Goal: Task Accomplishment & Management: Manage account settings

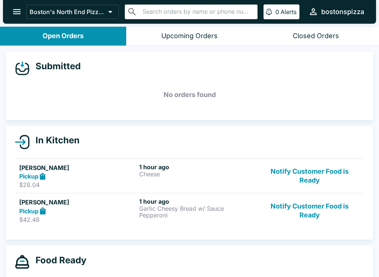
scroll to position [13, 0]
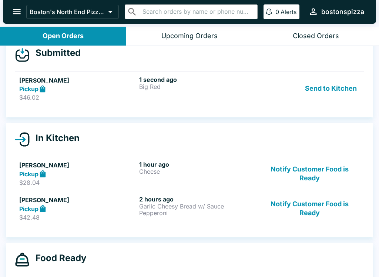
click at [136, 79] on h5 "[PERSON_NAME]" at bounding box center [77, 80] width 117 height 9
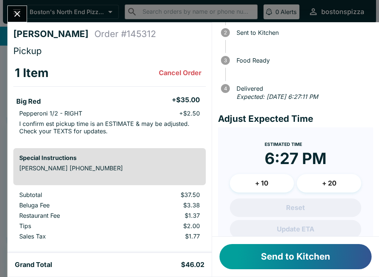
scroll to position [47, 0]
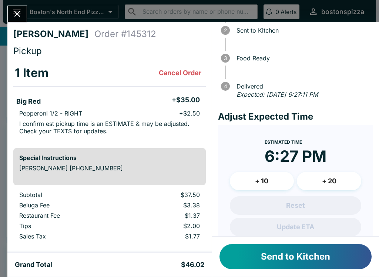
click at [271, 180] on button "+ 10" at bounding box center [262, 181] width 64 height 19
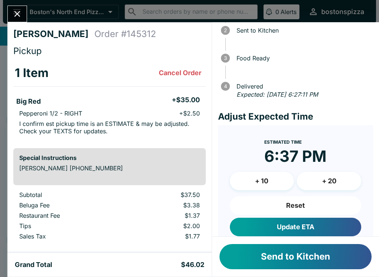
click at [306, 229] on button "Update ETA" at bounding box center [295, 227] width 131 height 19
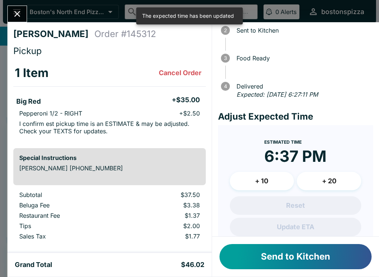
click at [316, 258] on button "Send to Kitchen" at bounding box center [296, 256] width 152 height 25
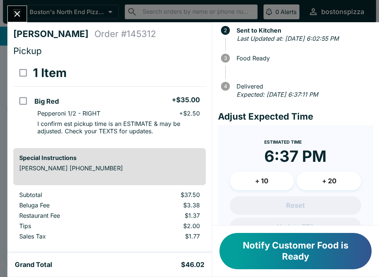
click at [16, 10] on icon "Close" at bounding box center [17, 14] width 10 height 10
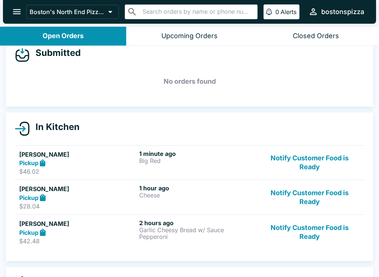
click at [119, 223] on h5 "[PERSON_NAME]" at bounding box center [77, 223] width 117 height 9
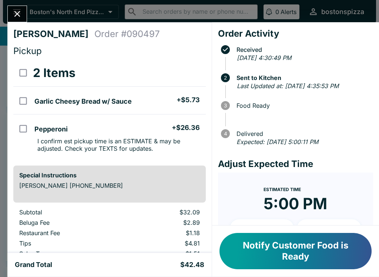
click at [294, 255] on button "Notify Customer Food is Ready" at bounding box center [296, 251] width 152 height 36
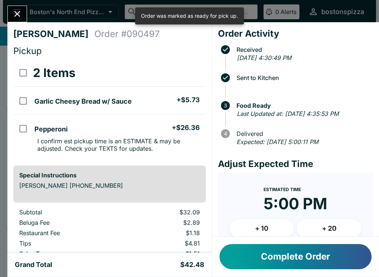
click at [303, 257] on button "Complete Order" at bounding box center [296, 256] width 152 height 25
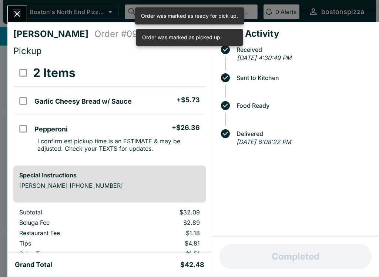
click at [10, 14] on button "Close" at bounding box center [17, 14] width 19 height 16
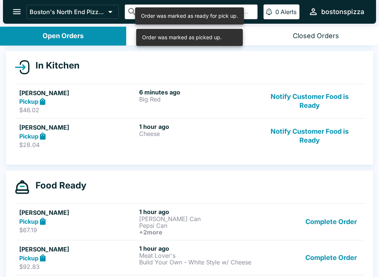
scroll to position [74, 0]
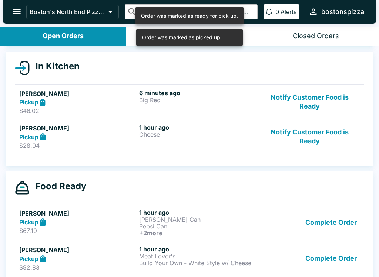
click at [166, 137] on p "Cheese" at bounding box center [197, 134] width 117 height 7
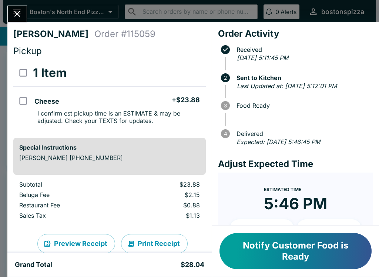
click at [299, 250] on button "Notify Customer Food is Ready" at bounding box center [296, 251] width 152 height 36
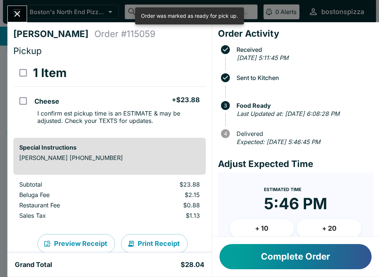
click at [307, 258] on button "Complete Order" at bounding box center [296, 256] width 152 height 25
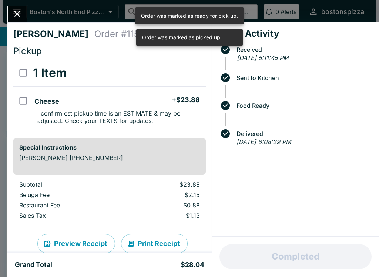
click at [13, 7] on button "Close" at bounding box center [17, 14] width 19 height 16
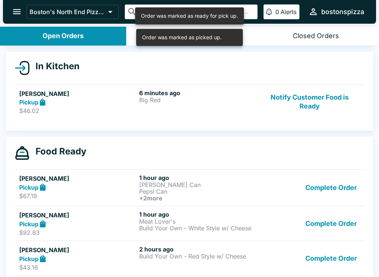
click at [337, 192] on button "Complete Order" at bounding box center [331, 187] width 57 height 27
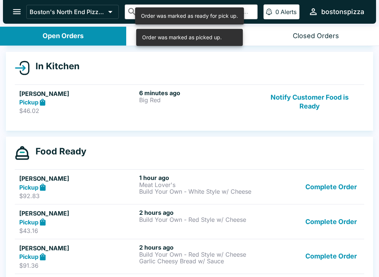
click at [334, 186] on button "Complete Order" at bounding box center [331, 187] width 57 height 26
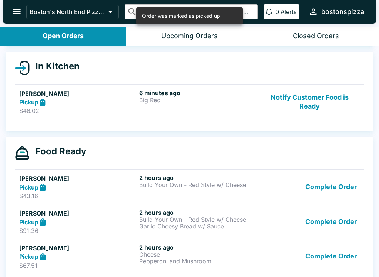
click at [335, 189] on button "Complete Order" at bounding box center [331, 187] width 57 height 26
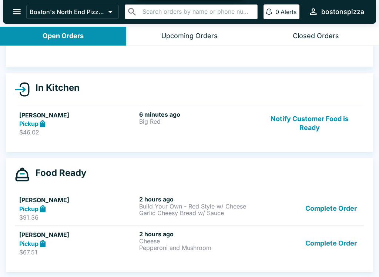
click at [333, 202] on button "Complete Order" at bounding box center [331, 209] width 57 height 26
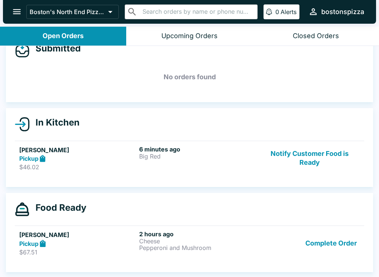
click at [339, 242] on button "Complete Order" at bounding box center [331, 243] width 57 height 26
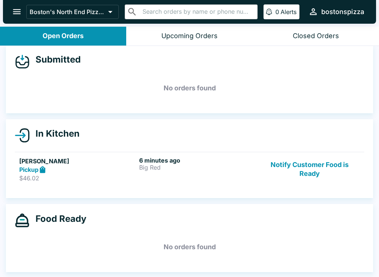
click at [139, 163] on h6 "6 minutes ago" at bounding box center [197, 160] width 117 height 7
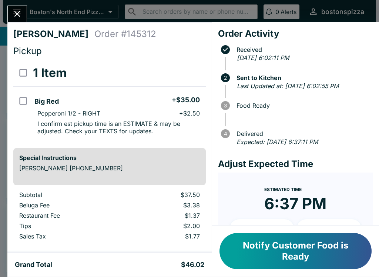
click at [18, 11] on icon "Close" at bounding box center [17, 14] width 10 height 10
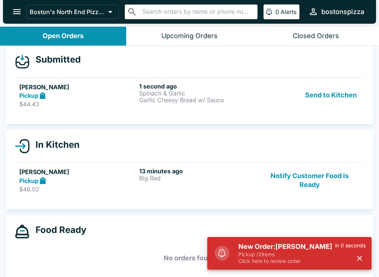
click at [280, 255] on p "Pickup / 2 items" at bounding box center [287, 254] width 97 height 7
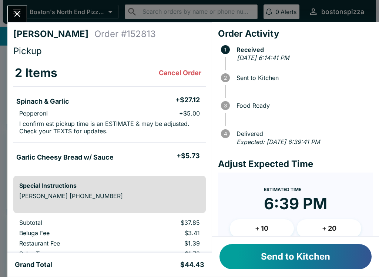
click at [282, 255] on button "Send to Kitchen" at bounding box center [296, 256] width 152 height 25
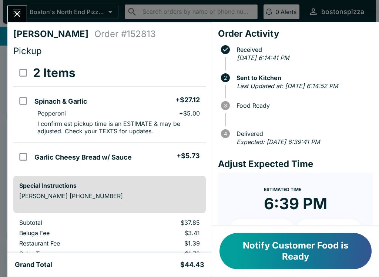
click at [8, 6] on div at bounding box center [17, 14] width 20 height 17
click at [16, 21] on button "Close" at bounding box center [17, 14] width 19 height 16
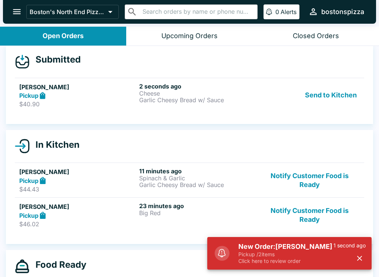
click at [231, 254] on div "New Order: [PERSON_NAME] Pickup / 2 items Click here to review order 1 second a…" at bounding box center [299, 253] width 139 height 28
click at [299, 262] on p "Click here to review order" at bounding box center [286, 261] width 95 height 7
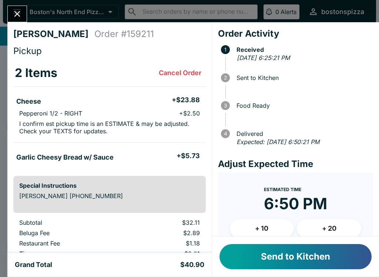
click at [324, 259] on button "Send to Kitchen" at bounding box center [296, 256] width 152 height 25
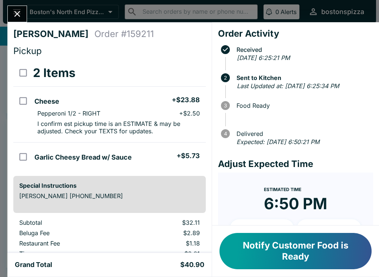
click at [20, 12] on icon "Close" at bounding box center [17, 14] width 6 height 6
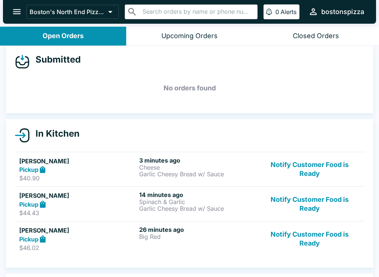
click at [310, 236] on button "Notify Customer Food is Ready" at bounding box center [310, 239] width 100 height 26
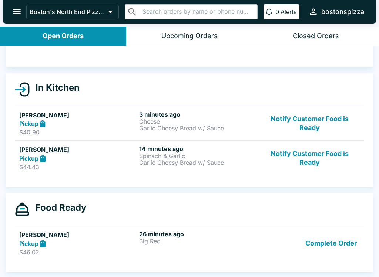
scroll to position [53, 0]
click at [304, 166] on button "Notify Customer Food is Ready" at bounding box center [310, 158] width 100 height 26
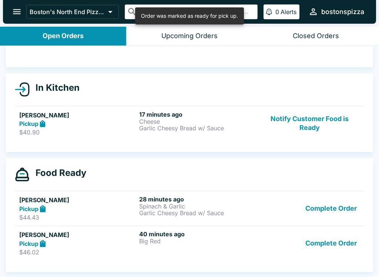
click at [343, 210] on button "Complete Order" at bounding box center [331, 209] width 57 height 26
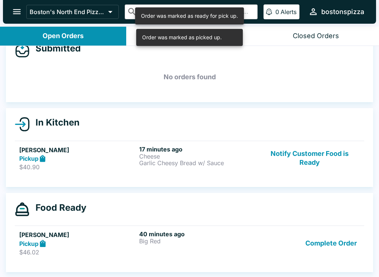
scroll to position [18, 0]
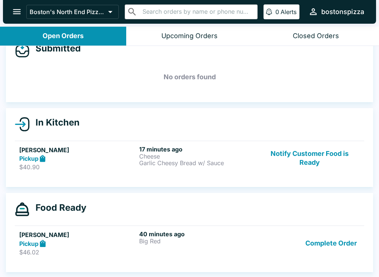
click at [307, 155] on button "Notify Customer Food is Ready" at bounding box center [310, 159] width 100 height 26
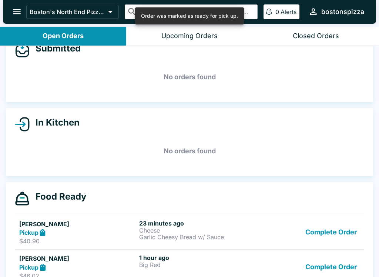
click at [327, 263] on button "Complete Order" at bounding box center [331, 267] width 57 height 26
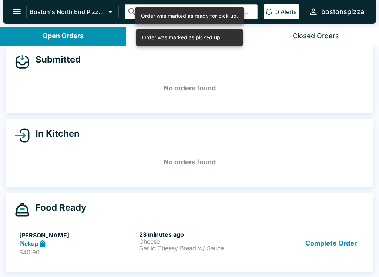
scroll to position [7, 0]
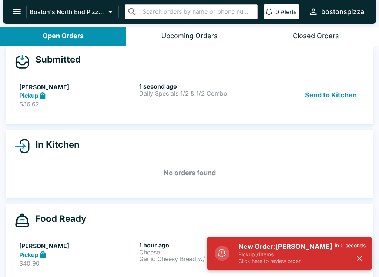
click at [134, 89] on h5 "[PERSON_NAME]" at bounding box center [77, 87] width 117 height 9
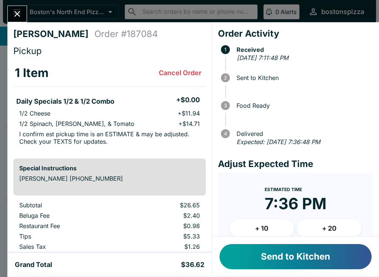
click at [316, 258] on button "Send to Kitchen" at bounding box center [296, 256] width 152 height 25
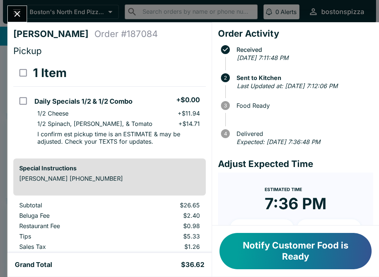
click at [17, 18] on icon "Close" at bounding box center [17, 14] width 10 height 10
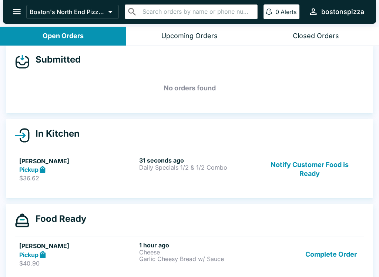
click at [333, 249] on button "Complete Order" at bounding box center [331, 255] width 57 height 26
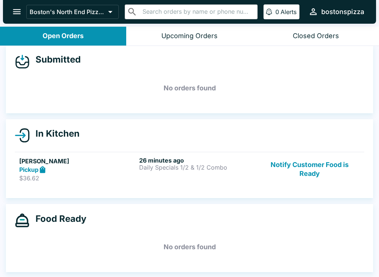
click at [320, 157] on button "Notify Customer Food is Ready" at bounding box center [310, 170] width 100 height 26
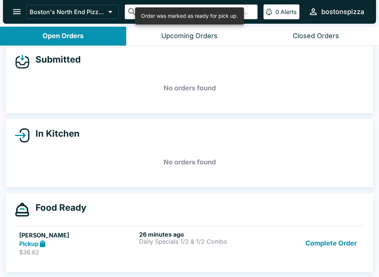
click at [331, 246] on button "Complete Order" at bounding box center [331, 244] width 57 height 26
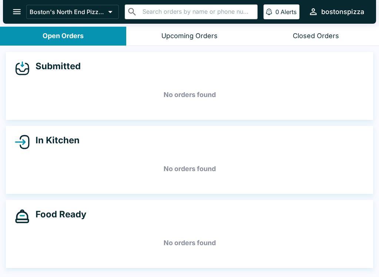
click at [16, 13] on icon "open drawer" at bounding box center [17, 12] width 10 height 10
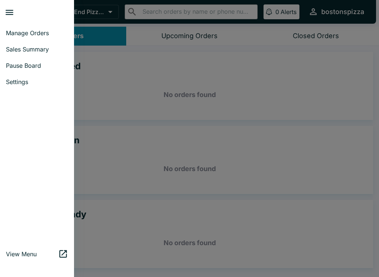
click at [39, 54] on link "Sales Summary" at bounding box center [37, 49] width 74 height 16
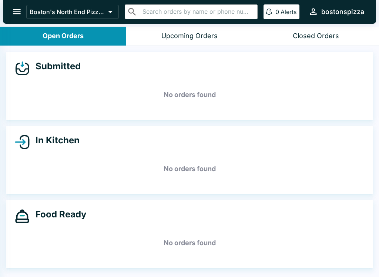
select select "03:00"
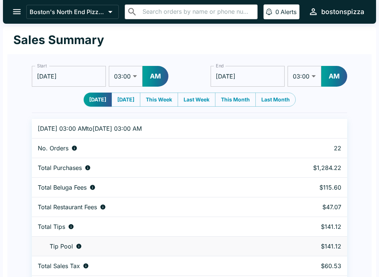
click at [17, 12] on icon "open drawer" at bounding box center [17, 11] width 8 height 5
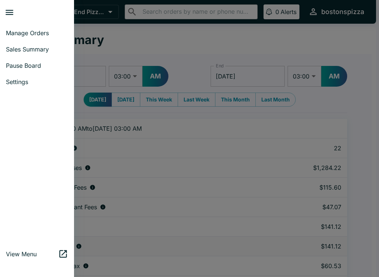
click at [36, 29] on link "Manage Orders" at bounding box center [37, 33] width 74 height 16
